Goal: Task Accomplishment & Management: Manage account settings

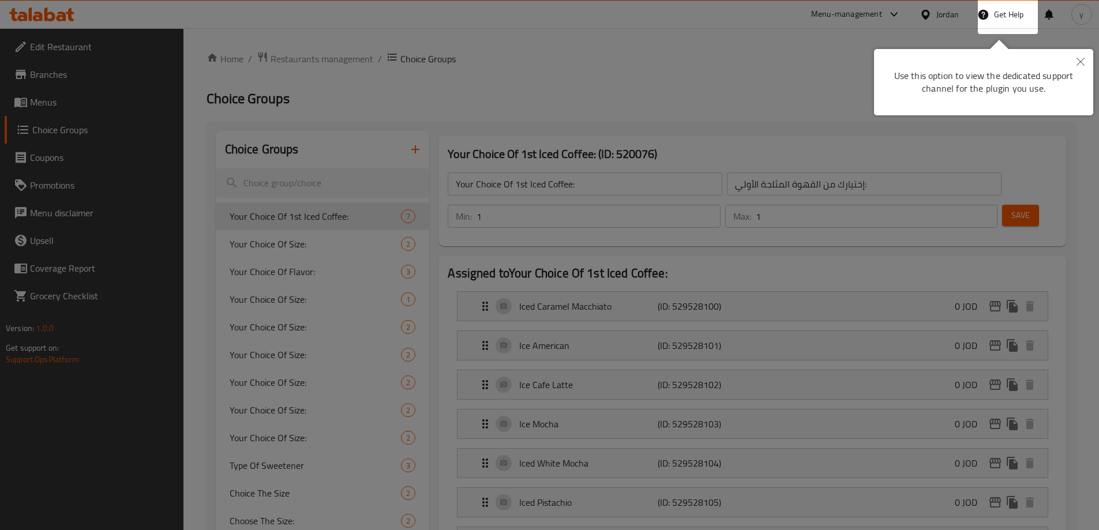
click at [673, 73] on div at bounding box center [549, 265] width 1099 height 530
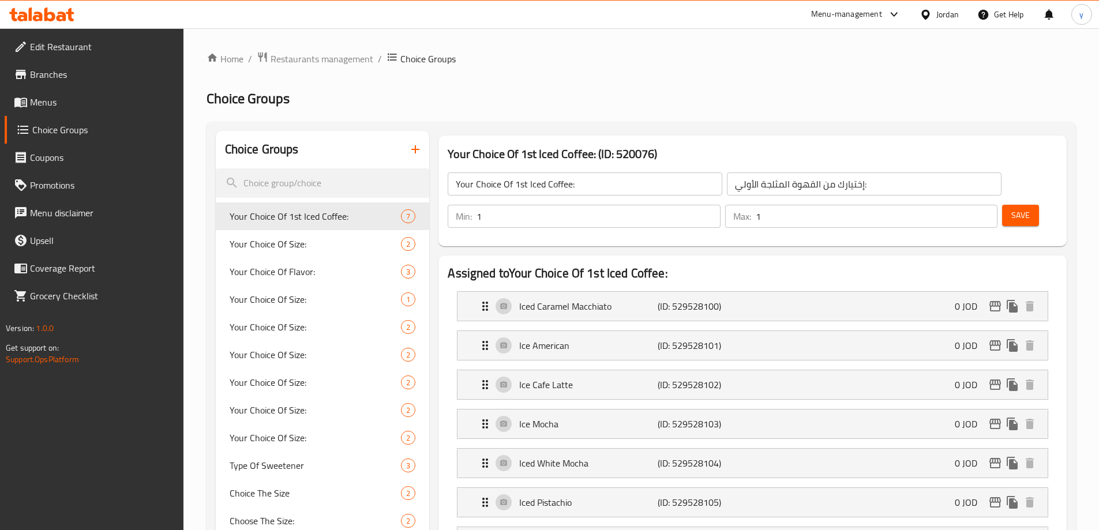
click at [937, 15] on div "Jordan" at bounding box center [947, 14] width 23 height 13
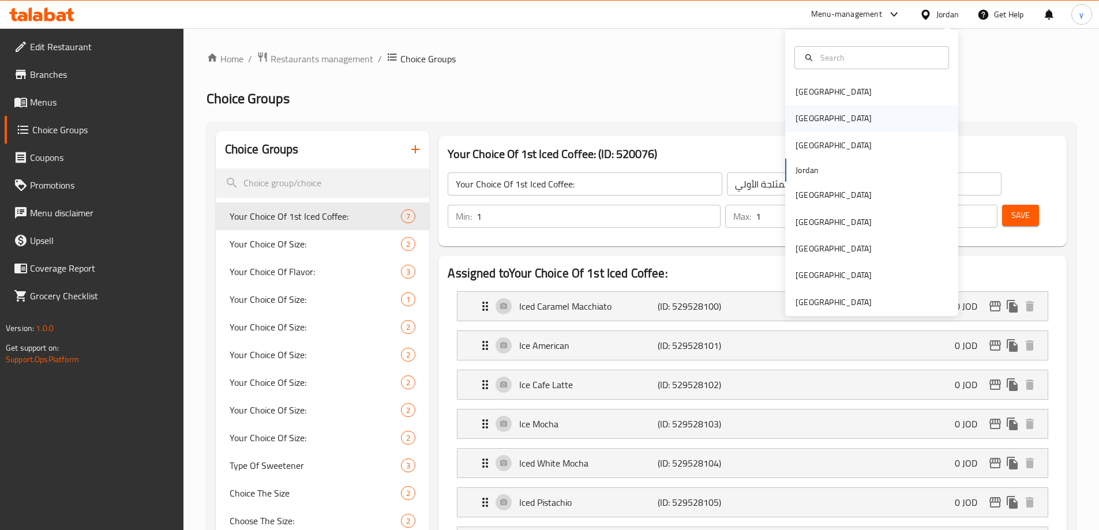
click at [846, 117] on div "[GEOGRAPHIC_DATA]" at bounding box center [871, 118] width 173 height 27
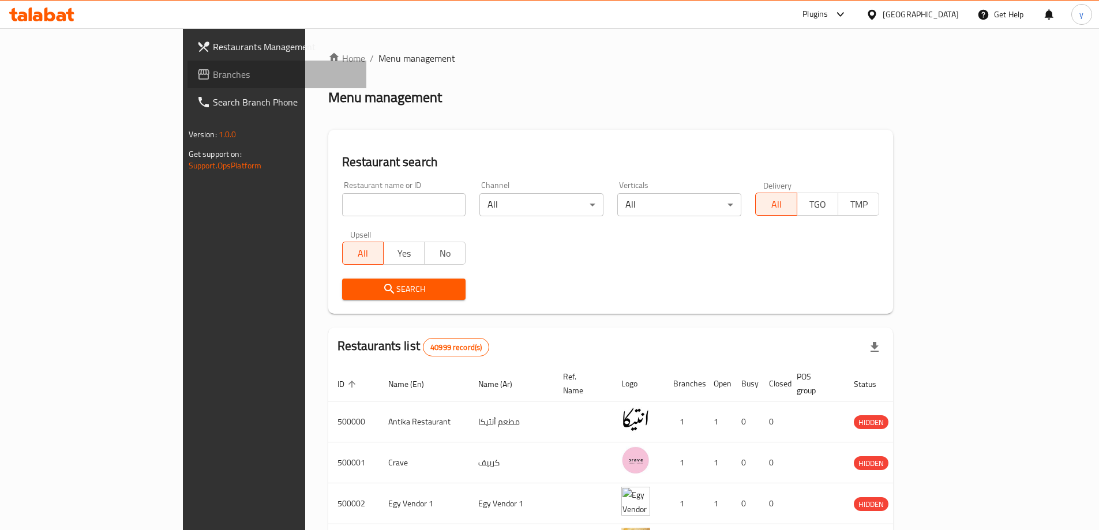
click at [213, 77] on span "Branches" at bounding box center [285, 75] width 144 height 14
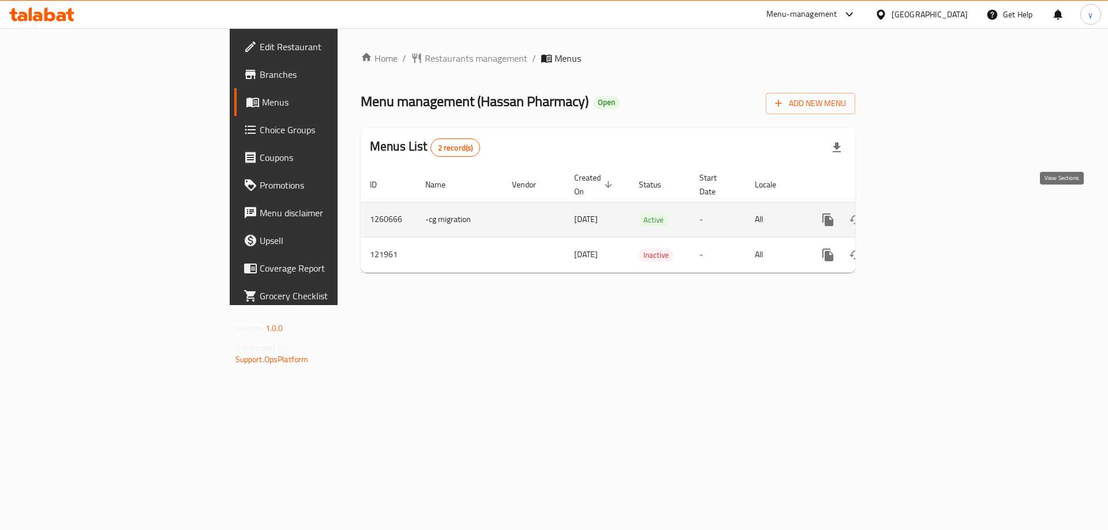
click at [916, 215] on icon "enhanced table" at bounding box center [911, 220] width 10 height 10
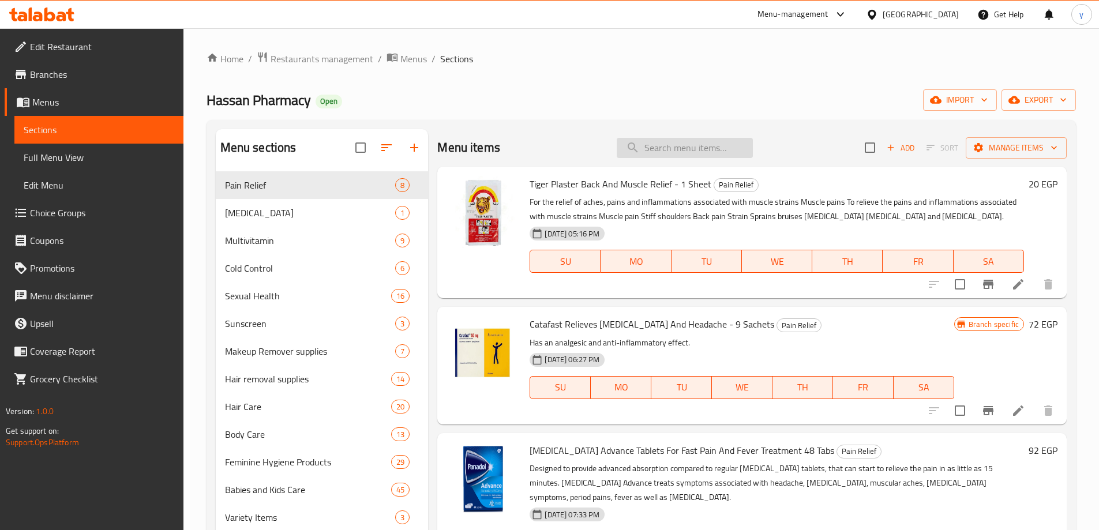
click at [663, 148] on input "search" at bounding box center [685, 148] width 136 height 20
type input "ي"
type input "d"
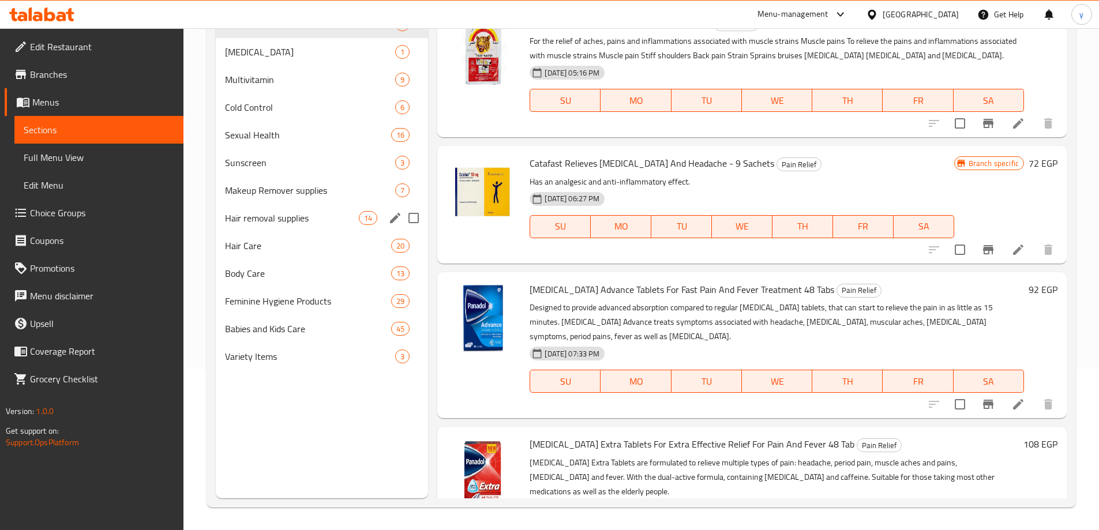
scroll to position [162, 0]
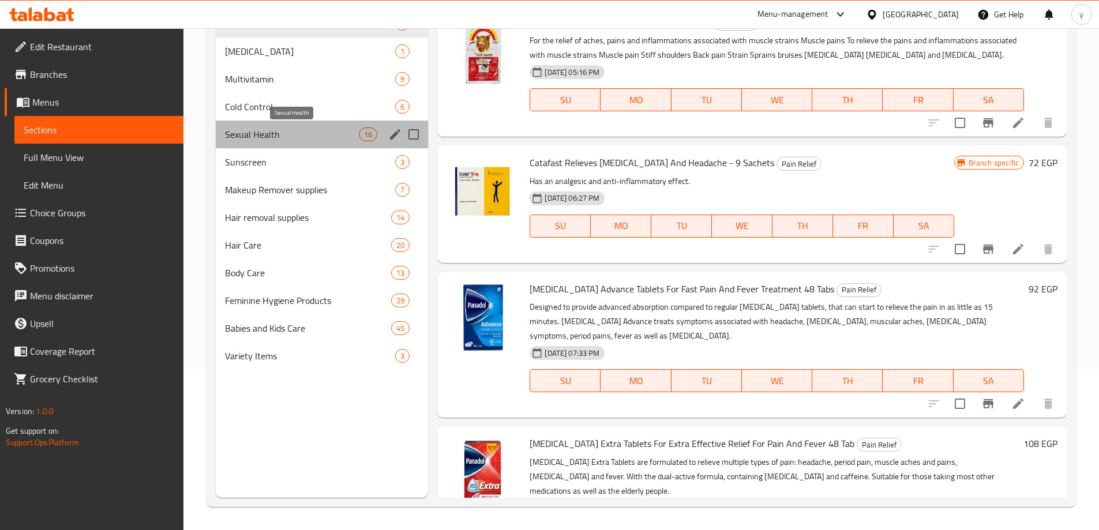
click at [300, 128] on span "Sexual Health" at bounding box center [292, 135] width 134 height 14
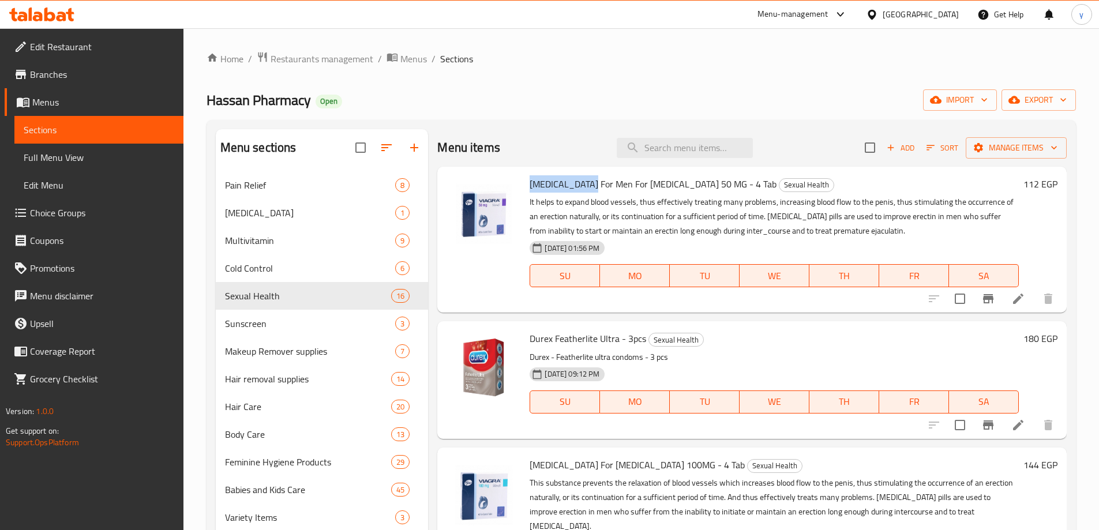
drag, startPoint x: 529, startPoint y: 186, endPoint x: 586, endPoint y: 186, distance: 57.7
click at [586, 186] on div "[MEDICAL_DATA] For Men For [MEDICAL_DATA] 50 MG - 4 Tab Sexual Health It helps …" at bounding box center [774, 239] width 499 height 137
